Goal: Navigation & Orientation: Find specific page/section

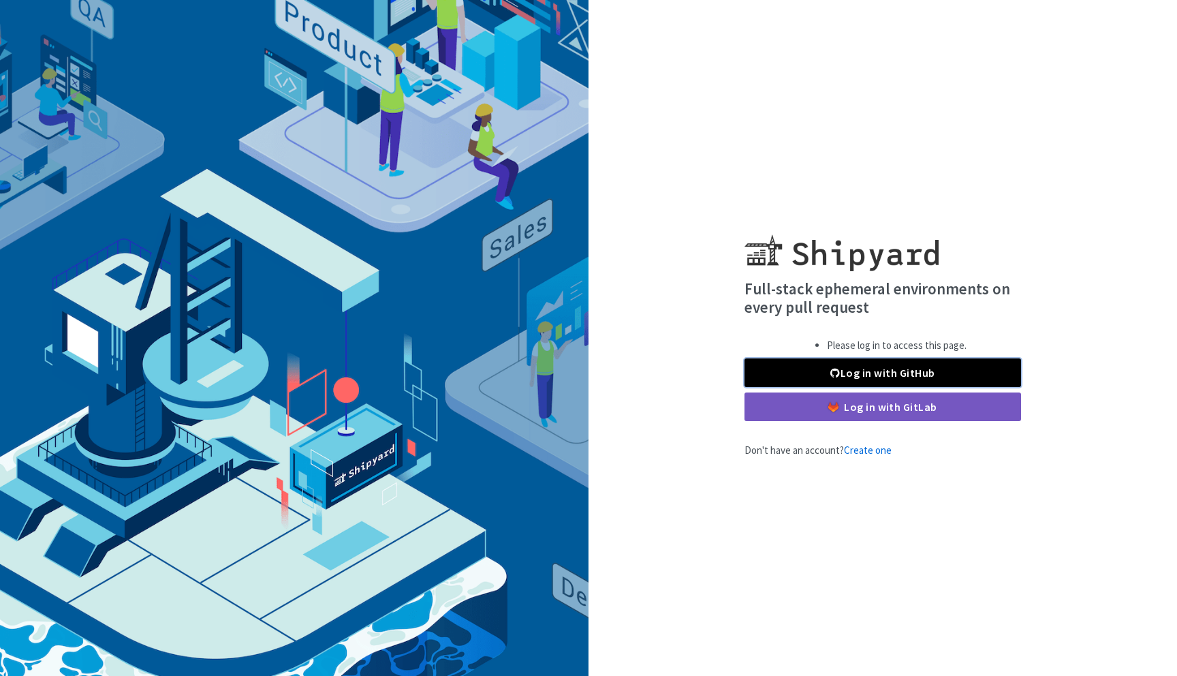
click at [878, 365] on link "Log in with GitHub" at bounding box center [883, 372] width 277 height 29
click at [868, 375] on link "Log in with GitHub" at bounding box center [883, 372] width 277 height 29
click at [857, 371] on link "Log in with GitHub" at bounding box center [883, 372] width 277 height 29
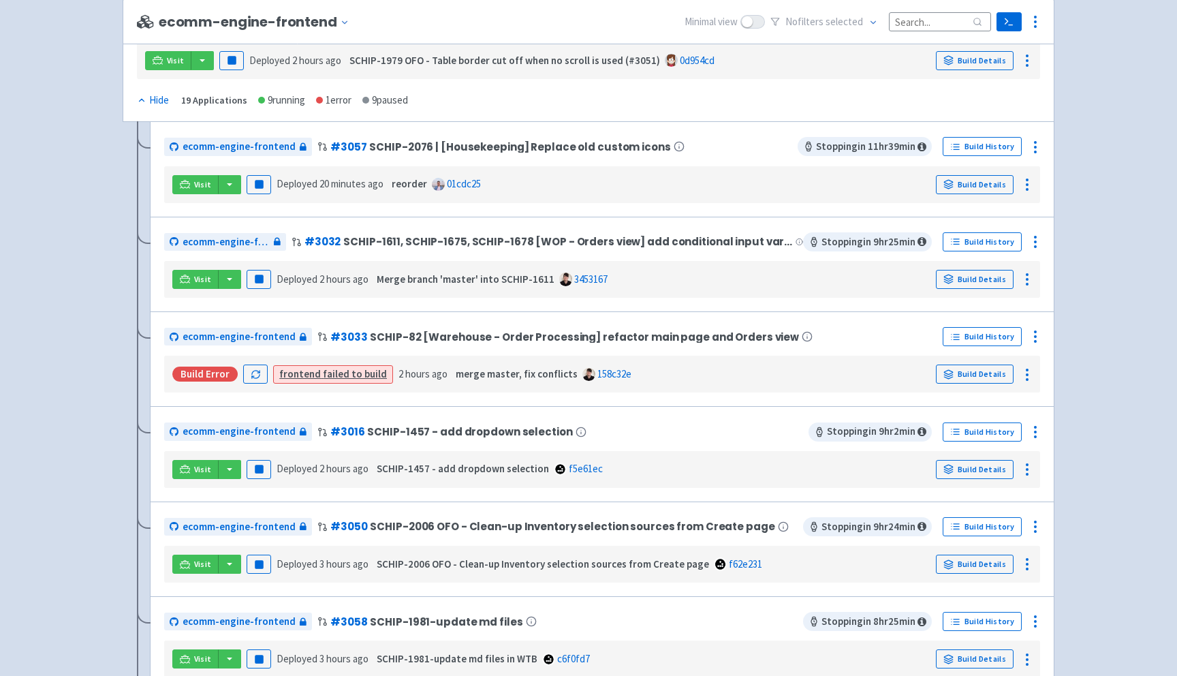
scroll to position [206, 0]
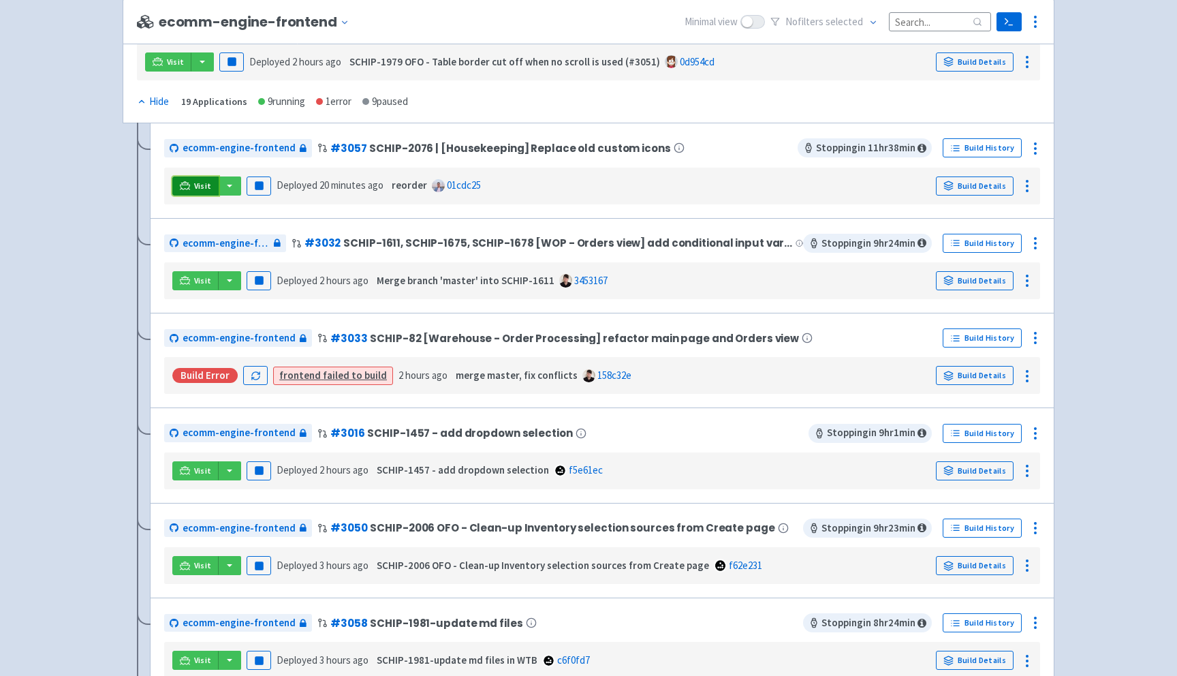
click at [194, 185] on span "Visit" at bounding box center [203, 186] width 18 height 11
click at [199, 185] on span "Visit" at bounding box center [203, 186] width 18 height 11
click at [198, 472] on span "Visit" at bounding box center [203, 470] width 18 height 11
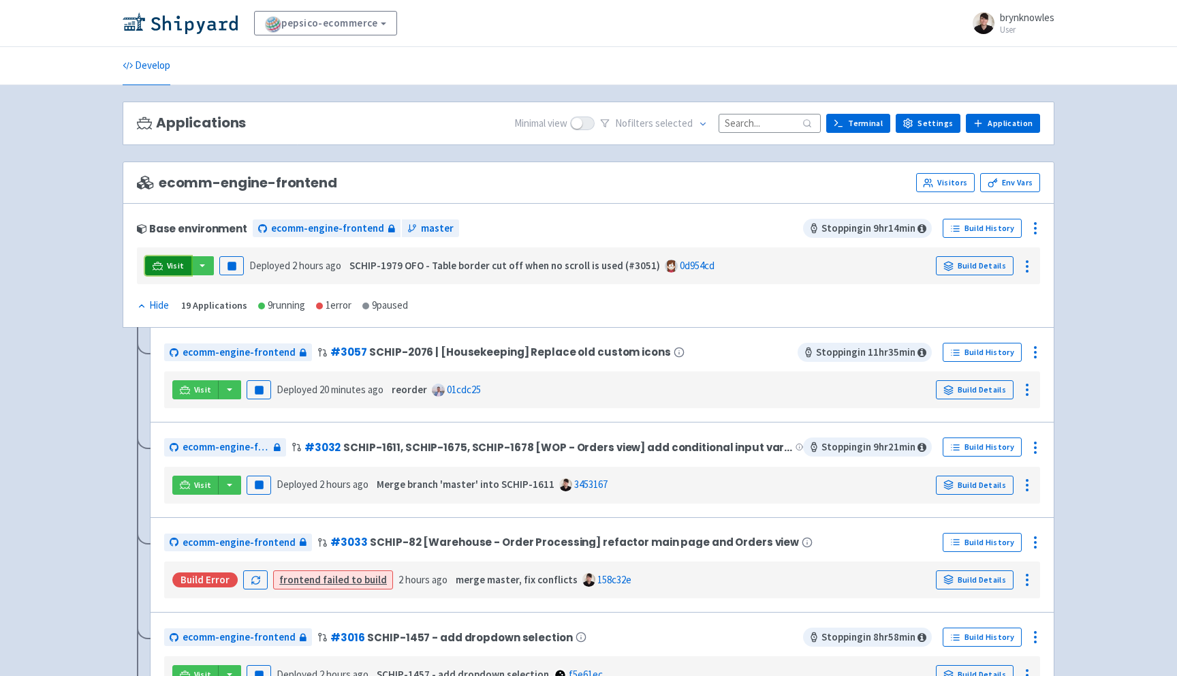
click at [171, 264] on span "Visit" at bounding box center [176, 265] width 18 height 11
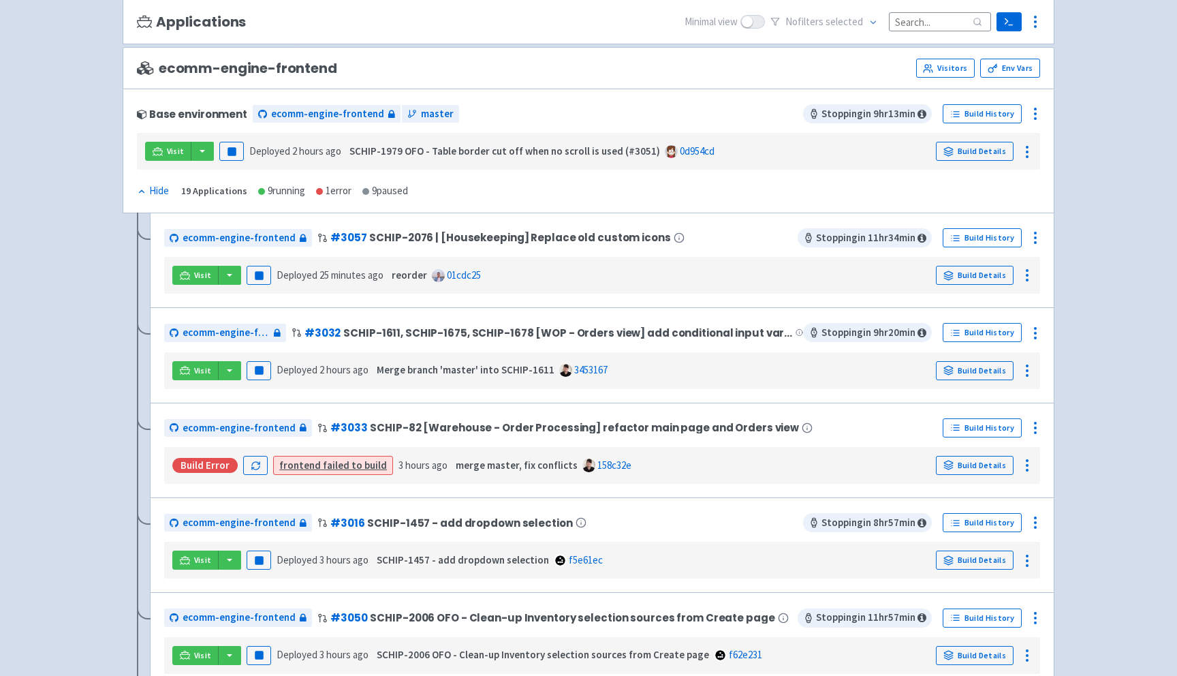
scroll to position [152, 0]
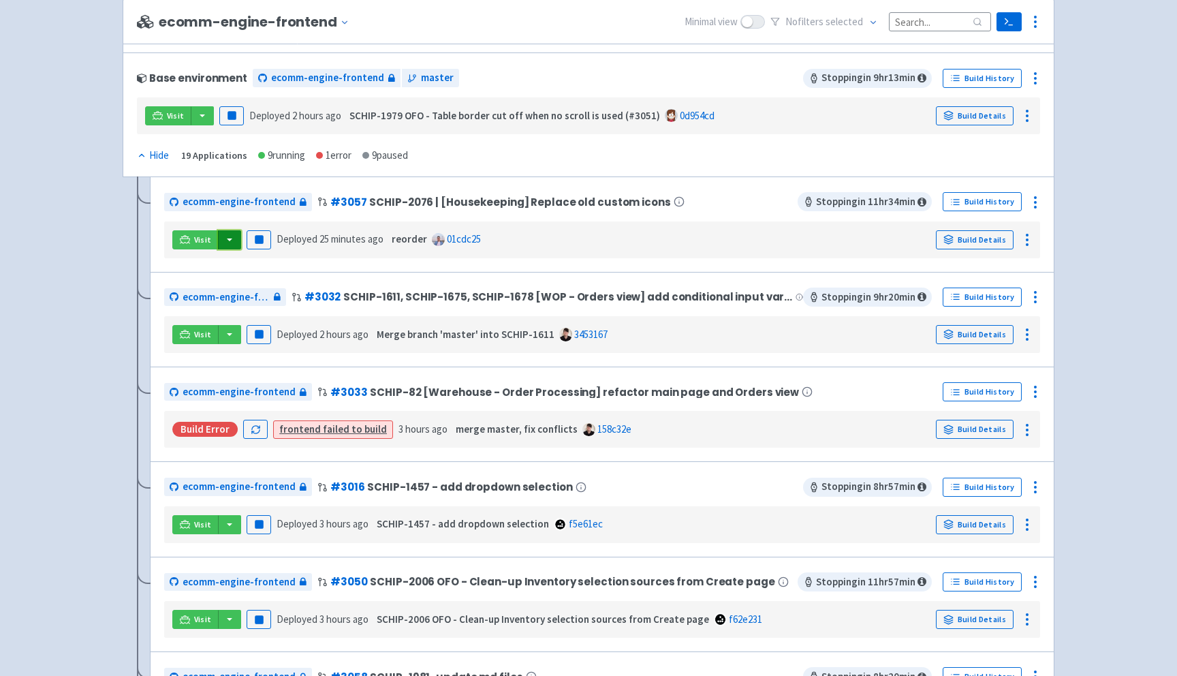
click at [227, 240] on button "button" at bounding box center [229, 239] width 23 height 19
click at [249, 267] on link "ecomm-engine-frontend (frontend)" at bounding box center [312, 267] width 190 height 21
click at [228, 240] on button "button" at bounding box center [229, 239] width 23 height 19
click at [262, 288] on link "ecomm-engine-frontend (storybook)" at bounding box center [312, 287] width 190 height 21
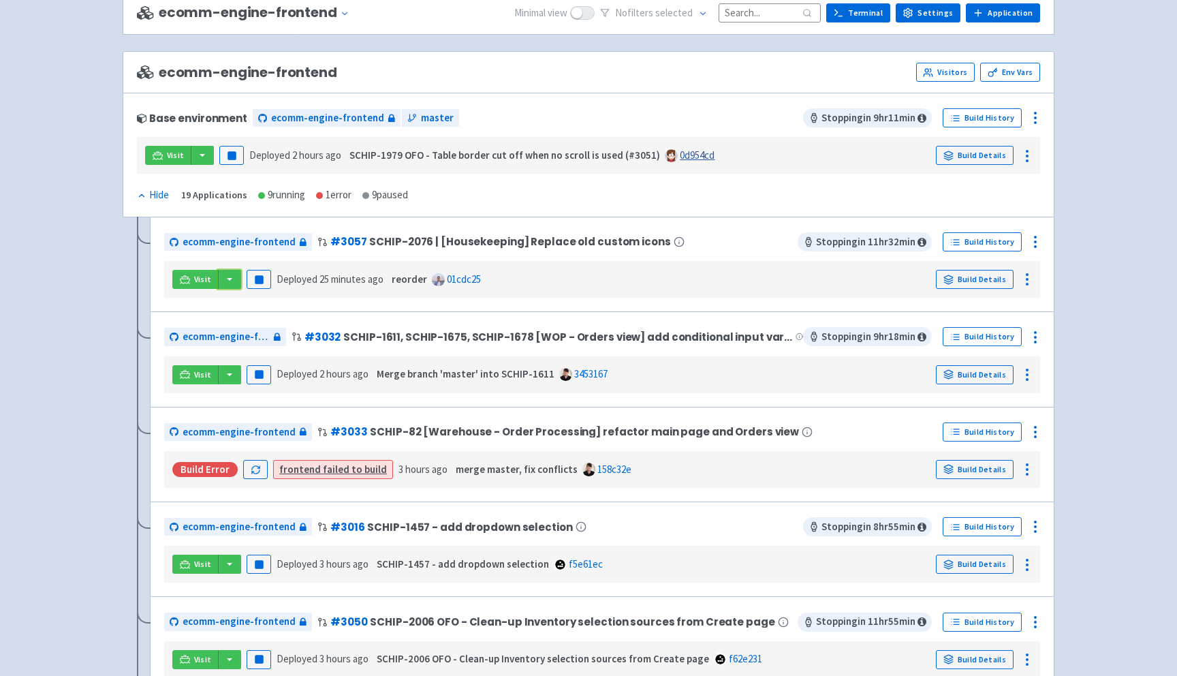
scroll to position [0, 0]
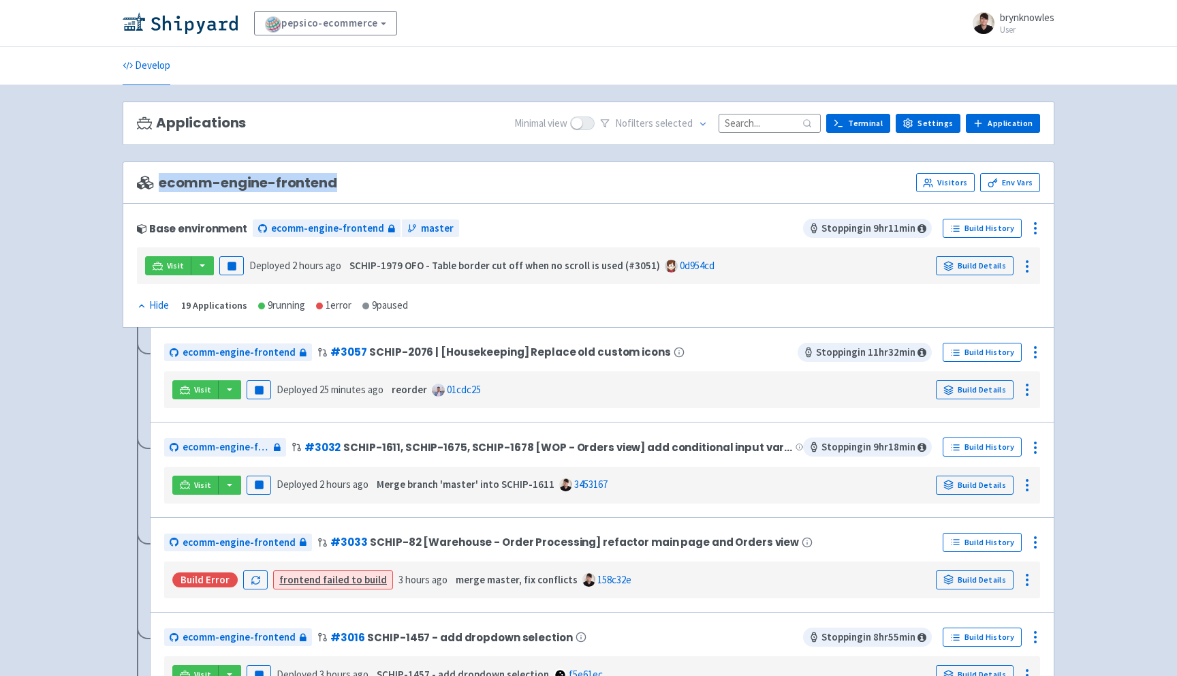
drag, startPoint x: 340, startPoint y: 179, endPoint x: 333, endPoint y: 182, distance: 7.3
click at [333, 182] on div "ecomm-engine-frontend Visitors Env Vars" at bounding box center [589, 182] width 904 height 19
copy span "ecomm-engine-frontend"
click at [196, 392] on span "Visit" at bounding box center [203, 389] width 18 height 11
click at [199, 487] on span "Visit" at bounding box center [203, 485] width 18 height 11
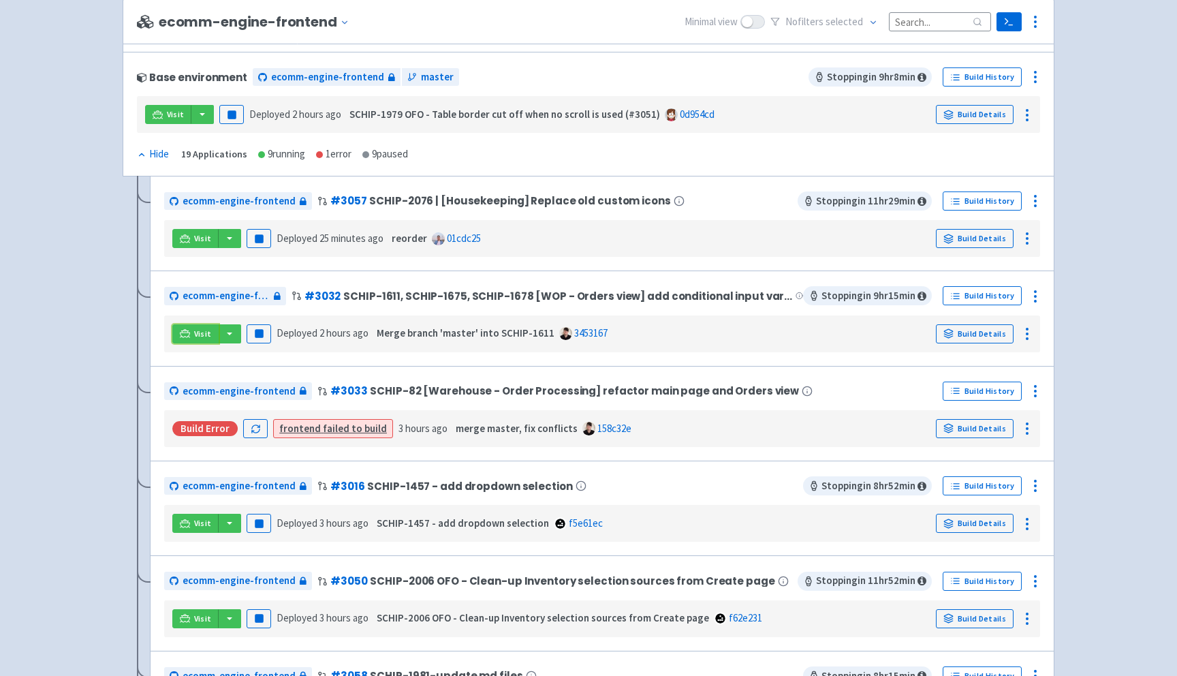
scroll to position [153, 0]
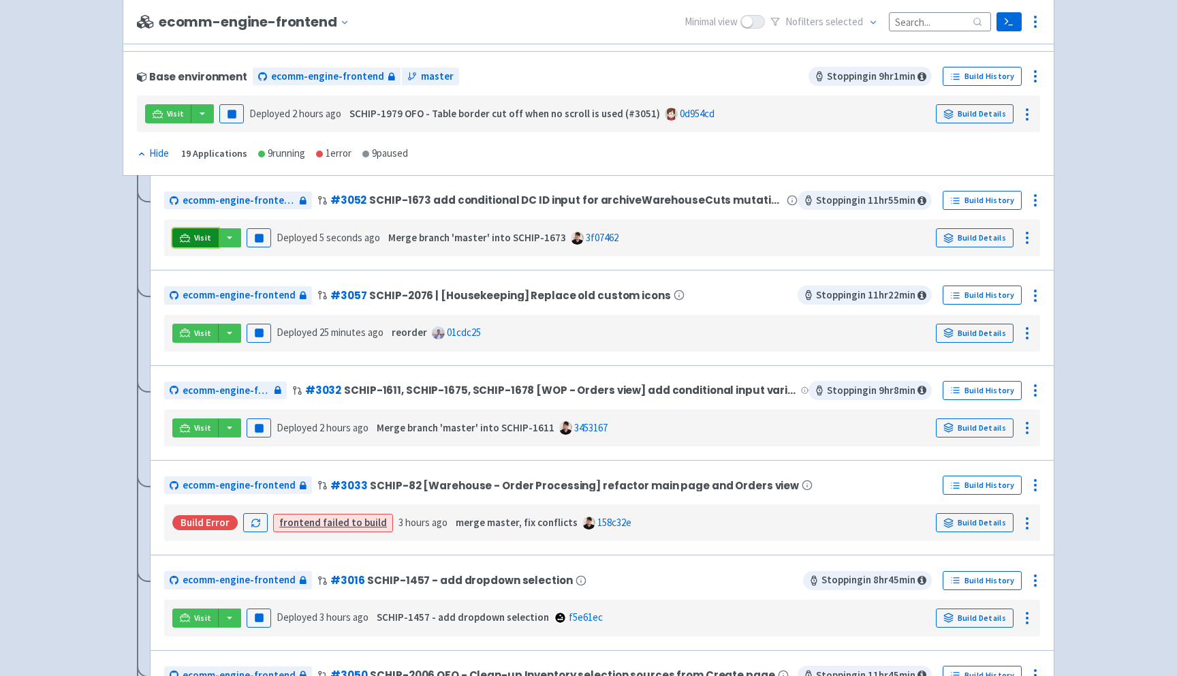
click at [197, 234] on span "Visit" at bounding box center [203, 237] width 18 height 11
